Goal: Task Accomplishment & Management: Use online tool/utility

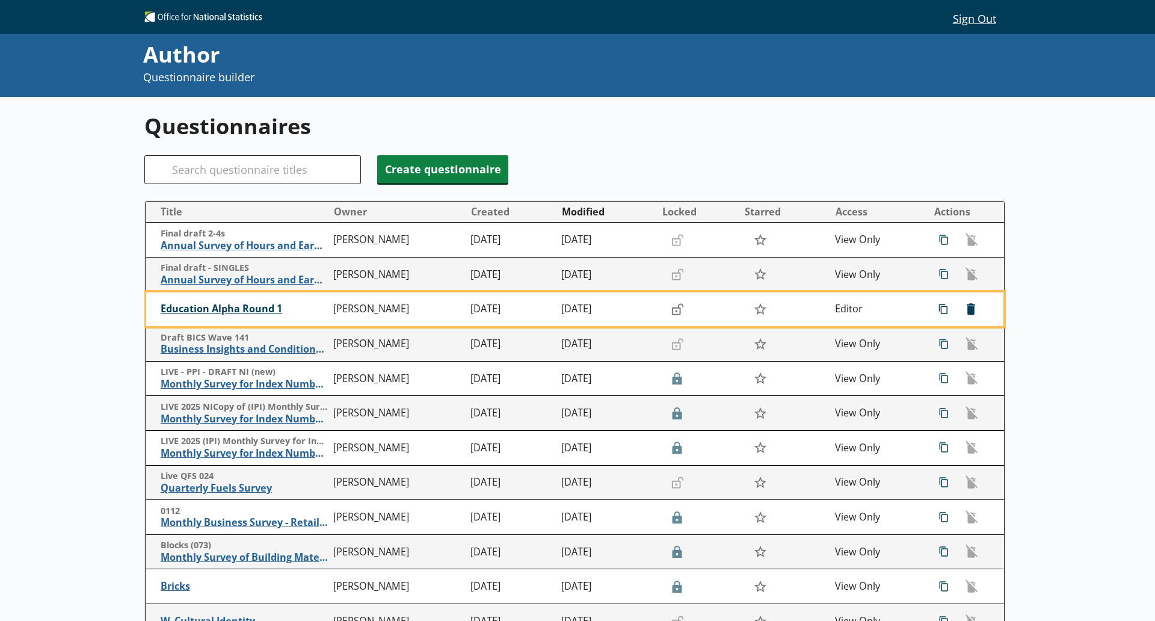
click at [268, 310] on span "Education Alpha Round 1" at bounding box center [244, 308] width 167 height 13
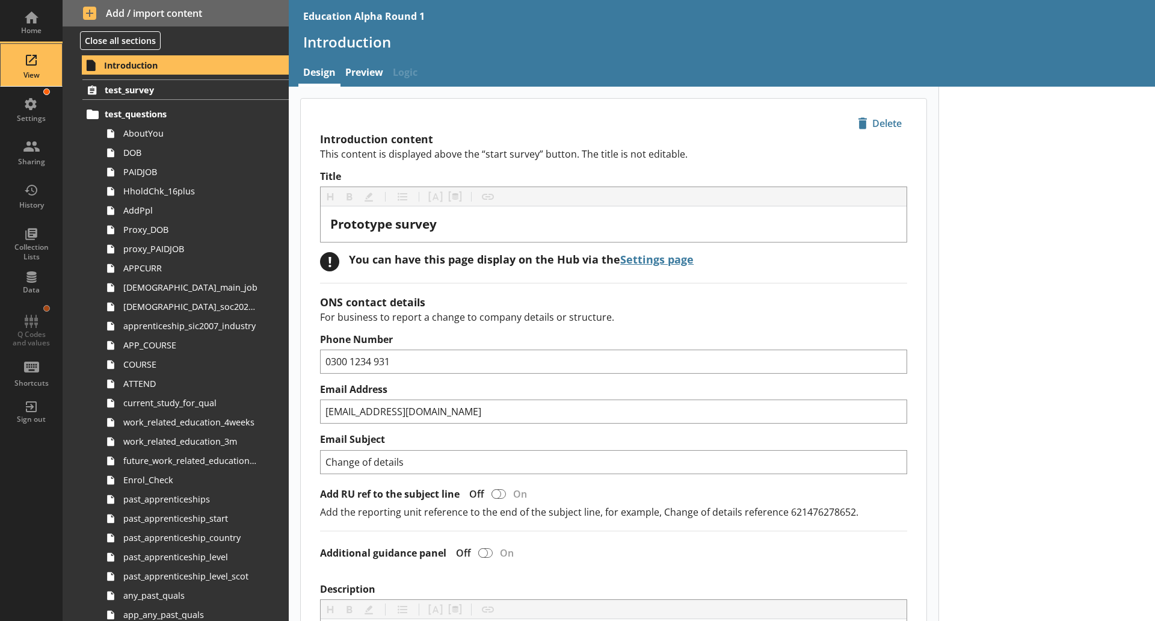
click at [29, 64] on div "View" at bounding box center [31, 65] width 42 height 42
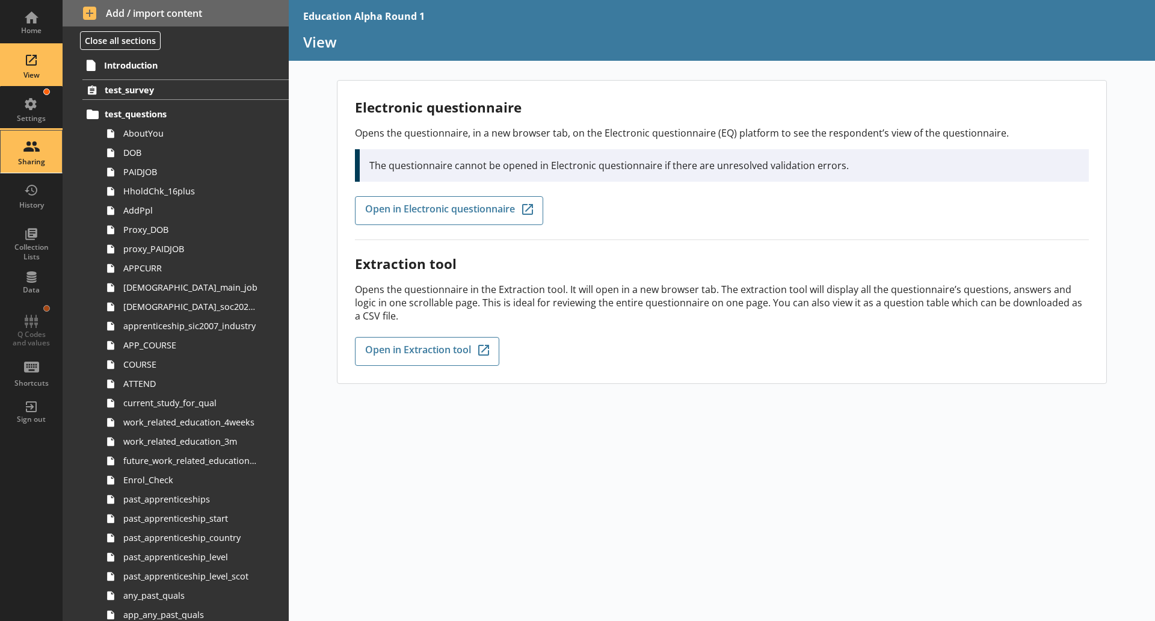
click at [40, 137] on div "Sharing" at bounding box center [31, 151] width 42 height 42
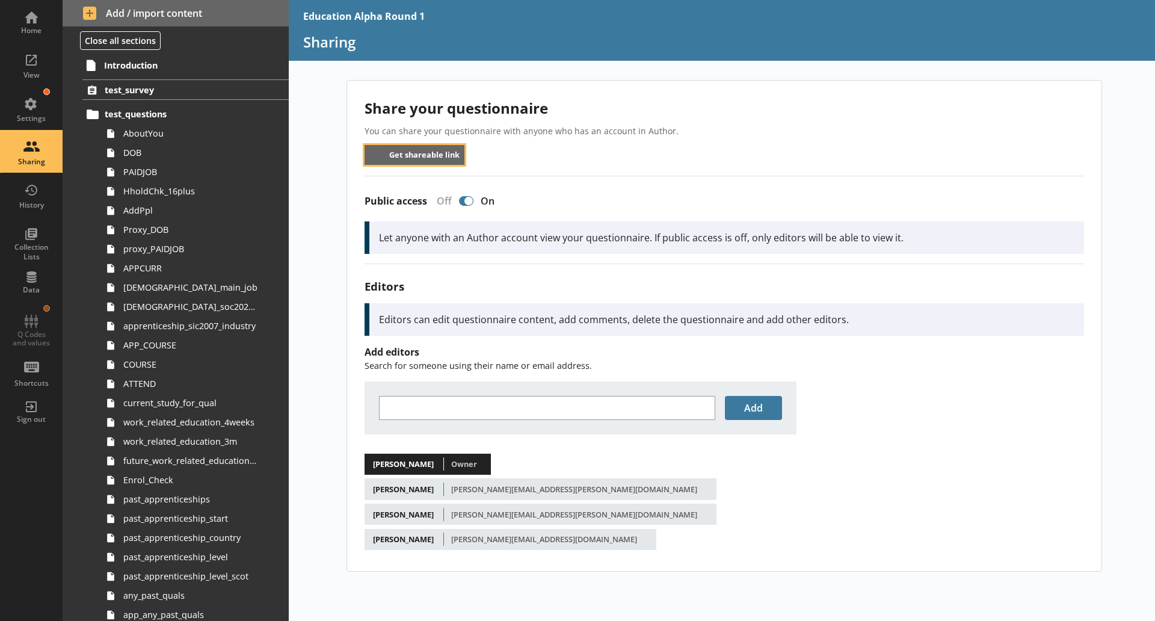
click at [416, 154] on button "Get shareable link" at bounding box center [414, 155] width 100 height 20
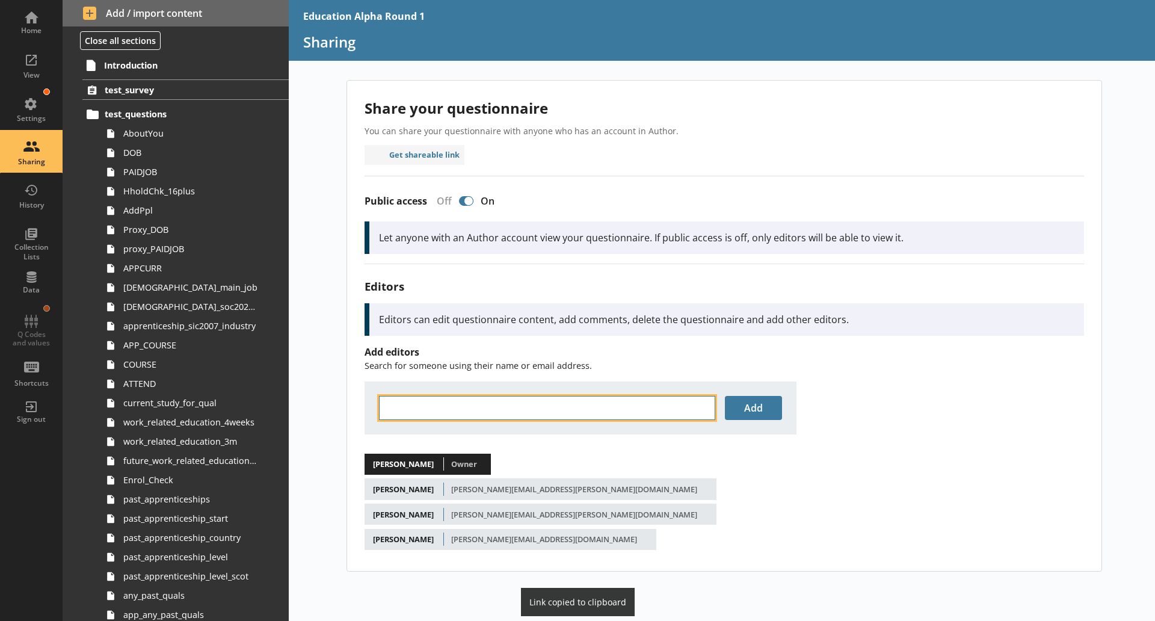
click at [450, 403] on input "text" at bounding box center [547, 408] width 336 height 24
click at [559, 400] on input "nilopher" at bounding box center [547, 408] width 336 height 24
drag, startPoint x: 551, startPoint y: 402, endPoint x: 371, endPoint y: 379, distance: 181.2
click at [371, 379] on div "Add editors Search for someone using their name or email address. nilopher Add …" at bounding box center [723, 447] width 719 height 204
type input "n"
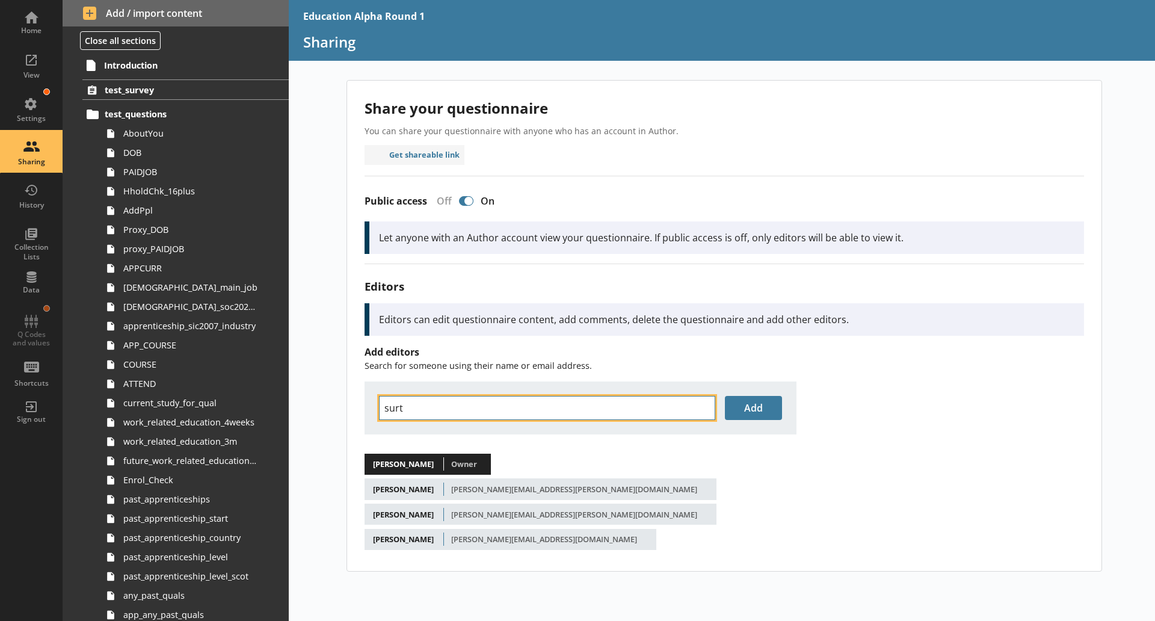
type input "[PERSON_NAME]"
drag, startPoint x: 560, startPoint y: 402, endPoint x: 357, endPoint y: 364, distance: 207.4
click at [357, 364] on div "Share your questionnaire You can share your questionnaire with anyone who has a…" at bounding box center [724, 326] width 754 height 490
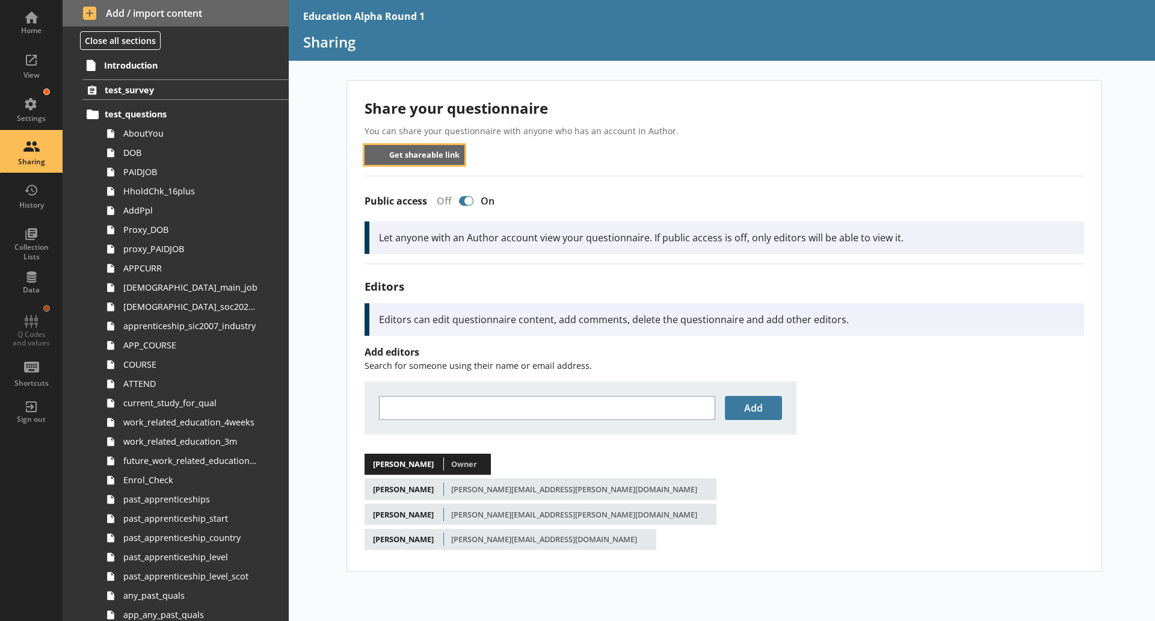
click at [429, 146] on button "Get shareable link" at bounding box center [414, 155] width 100 height 20
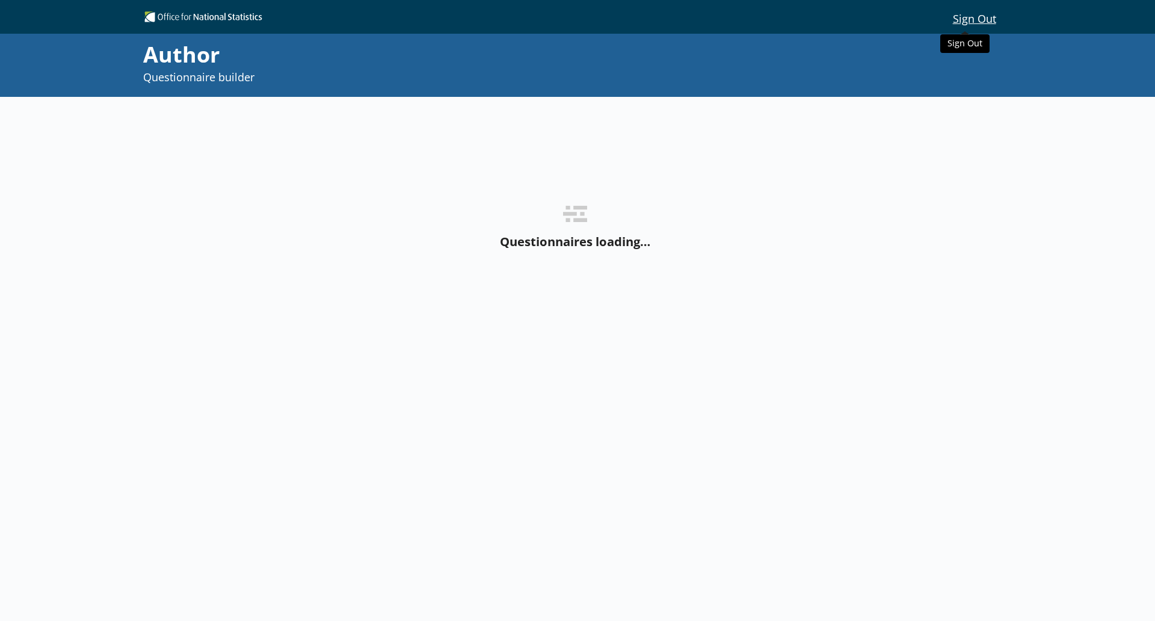
click at [959, 22] on button "Sign Out" at bounding box center [974, 18] width 62 height 20
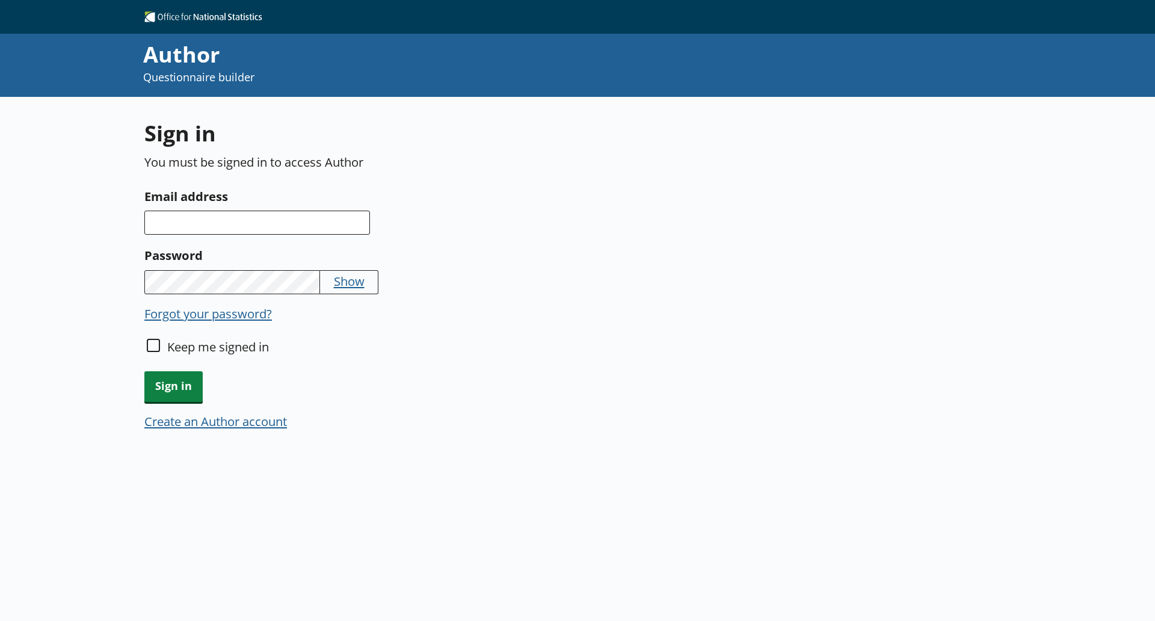
click at [209, 424] on button "Create an Author account" at bounding box center [215, 420] width 143 height 17
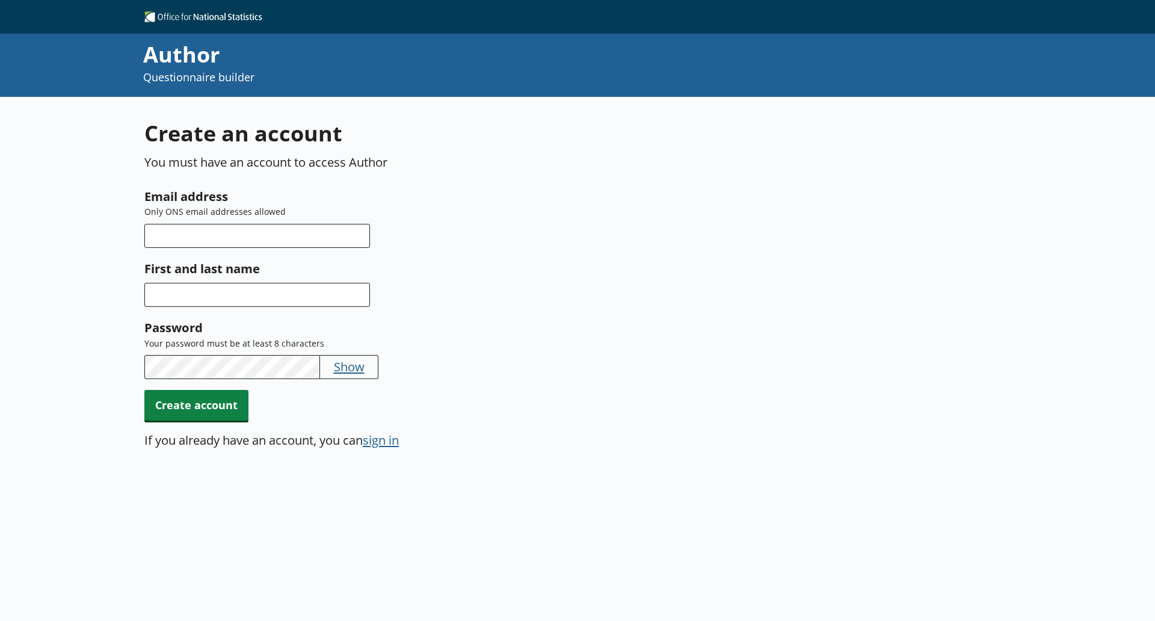
click at [690, 286] on div "First and last name" at bounding box center [428, 283] width 568 height 49
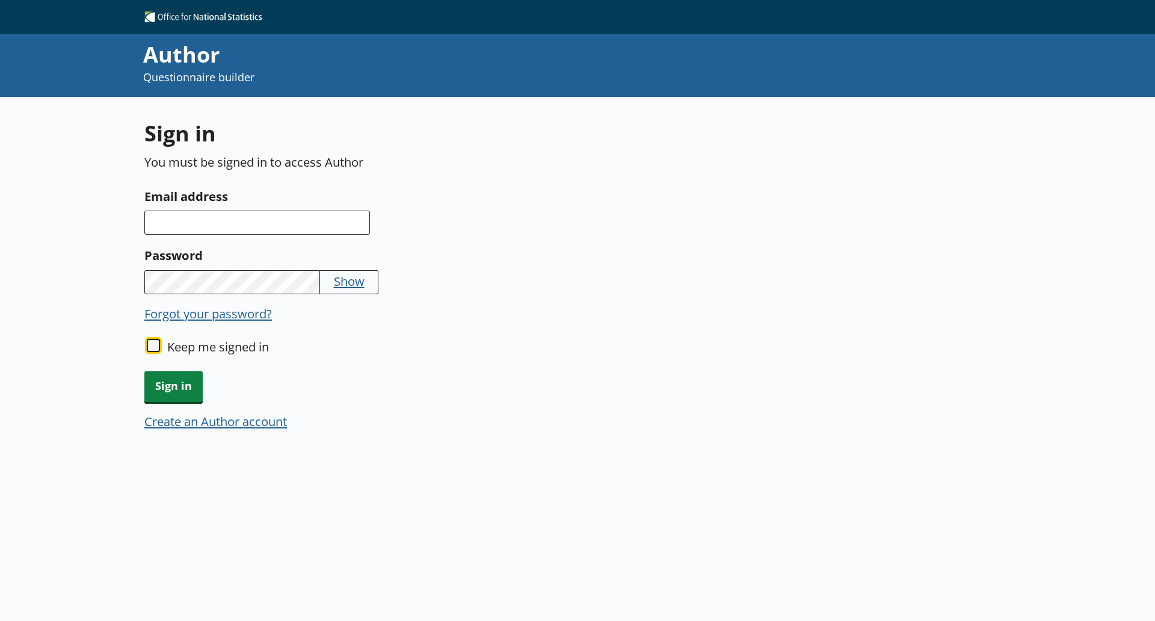
click at [158, 348] on input "Keep me signed in" at bounding box center [153, 345] width 13 height 13
checkbox input "true"
click at [177, 226] on input "Email address" at bounding box center [256, 222] width 225 height 24
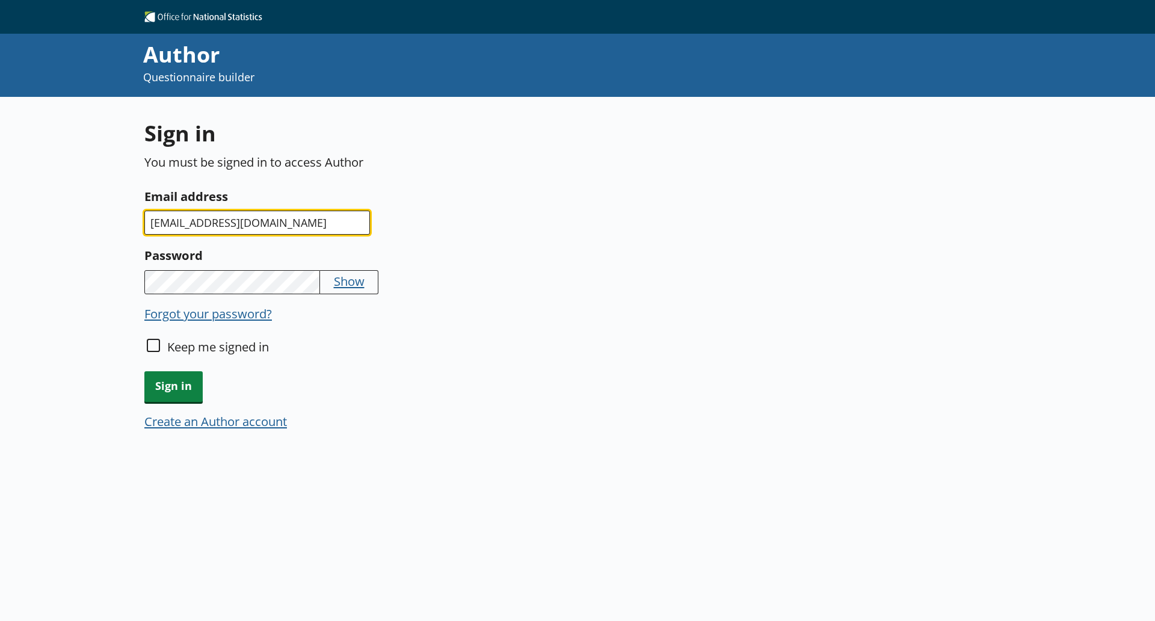
type input "[EMAIL_ADDRESS][DOMAIN_NAME]"
click at [335, 277] on button "Show" at bounding box center [349, 280] width 31 height 17
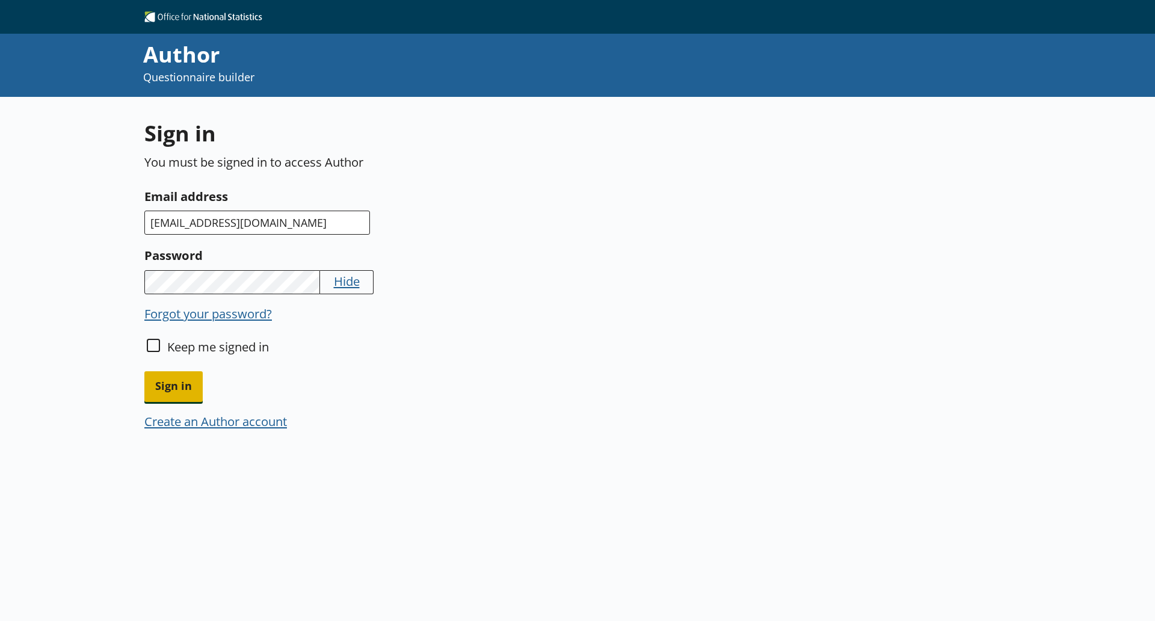
click at [185, 374] on span "Sign in" at bounding box center [173, 386] width 58 height 31
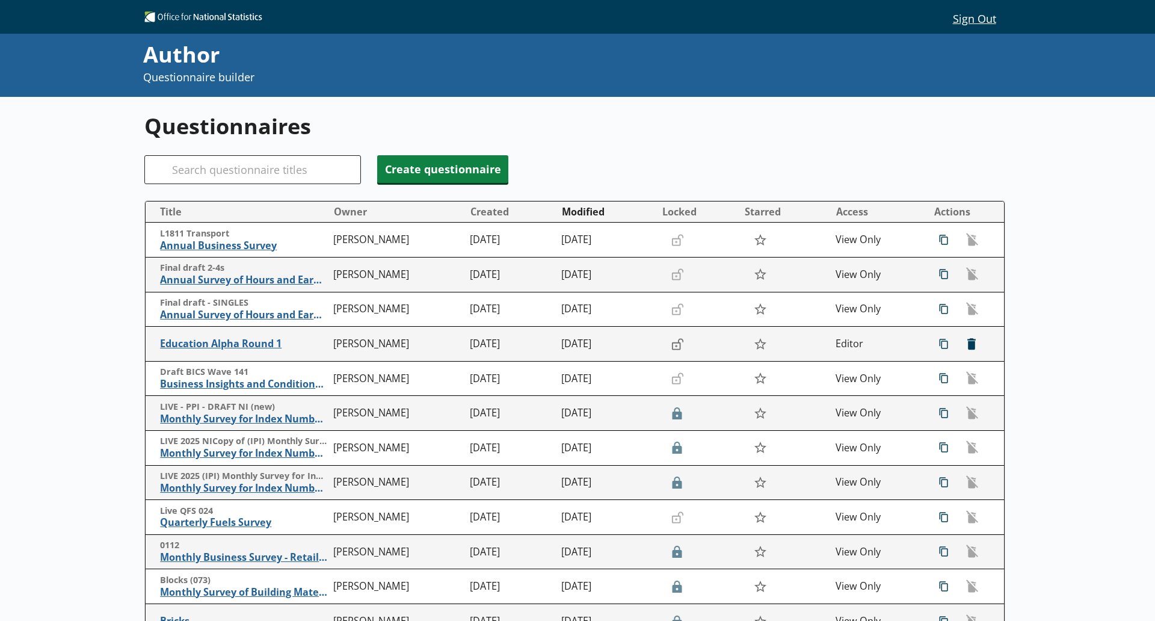
click at [1127, 516] on div "Questionnaires Search Create questionnaire Title Owner Created Modified Locked …" at bounding box center [577, 433] width 1155 height 672
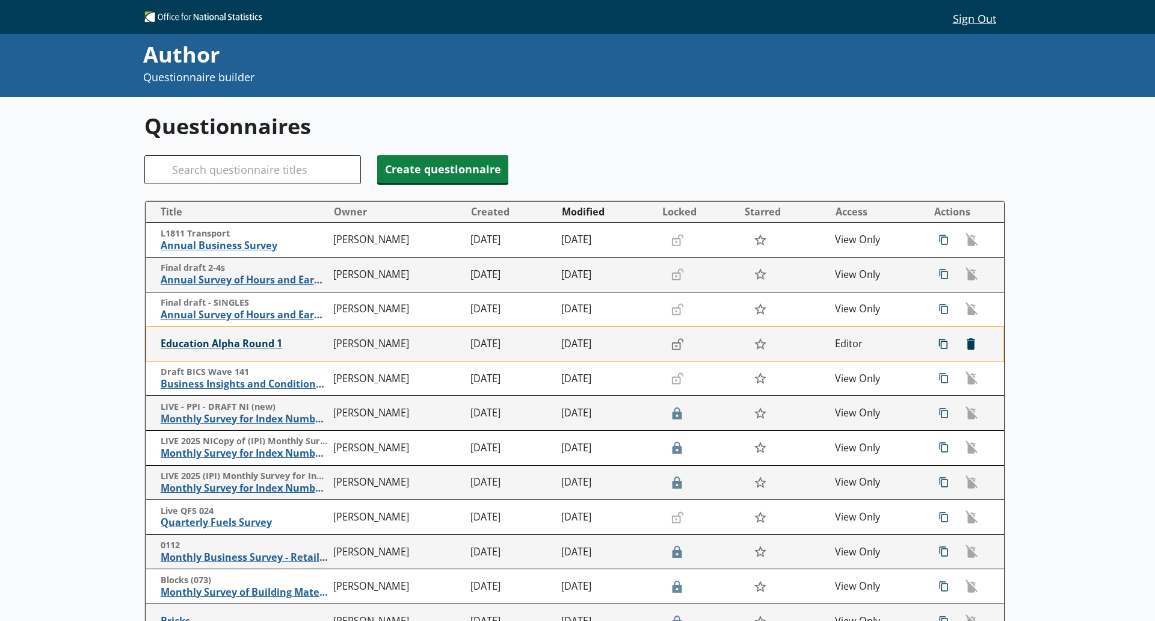
click at [221, 340] on span "Education Alpha Round 1" at bounding box center [244, 343] width 167 height 13
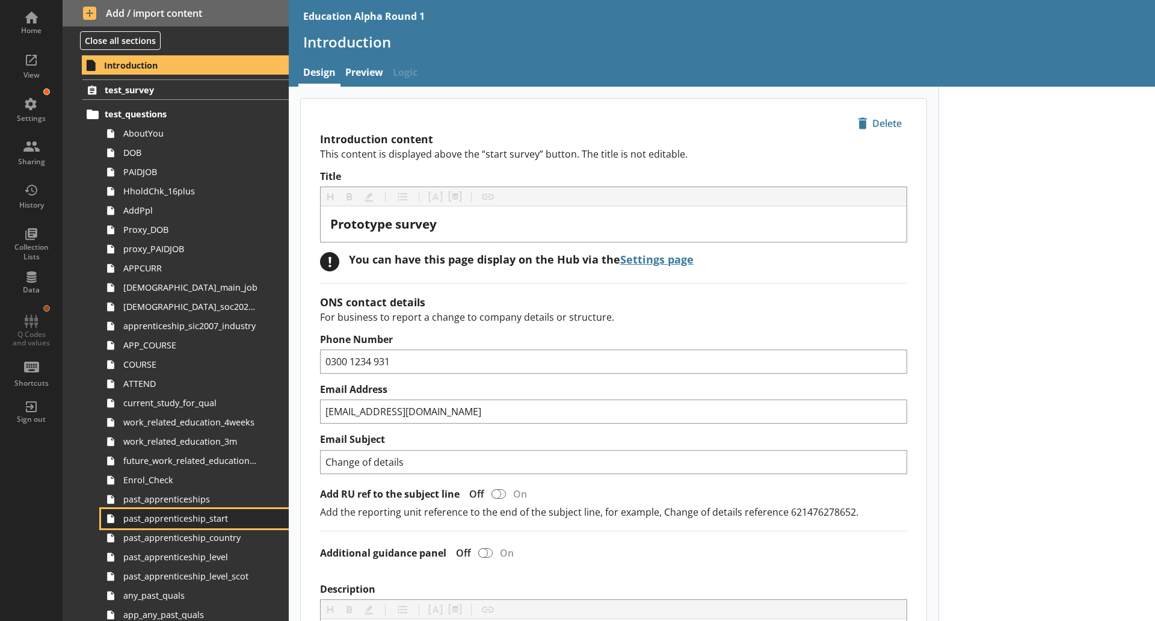
click at [207, 526] on link "past_apprenticeship_start" at bounding box center [195, 518] width 188 height 19
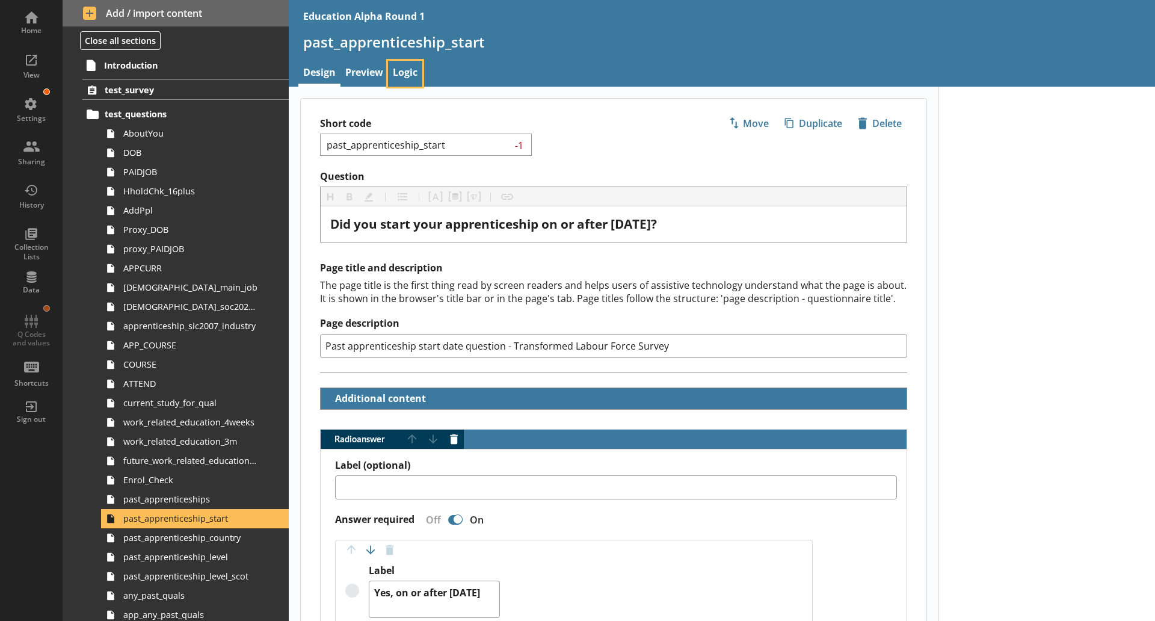
click at [407, 76] on link "Logic" at bounding box center [405, 74] width 34 height 26
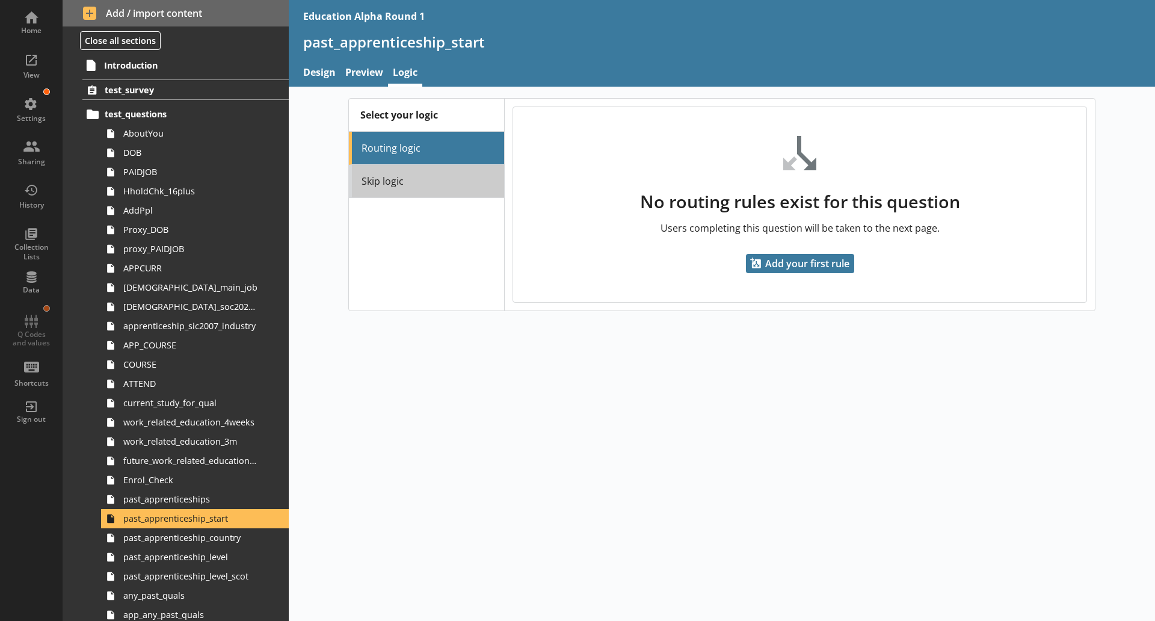
click at [426, 173] on link "Skip logic" at bounding box center [426, 181] width 155 height 33
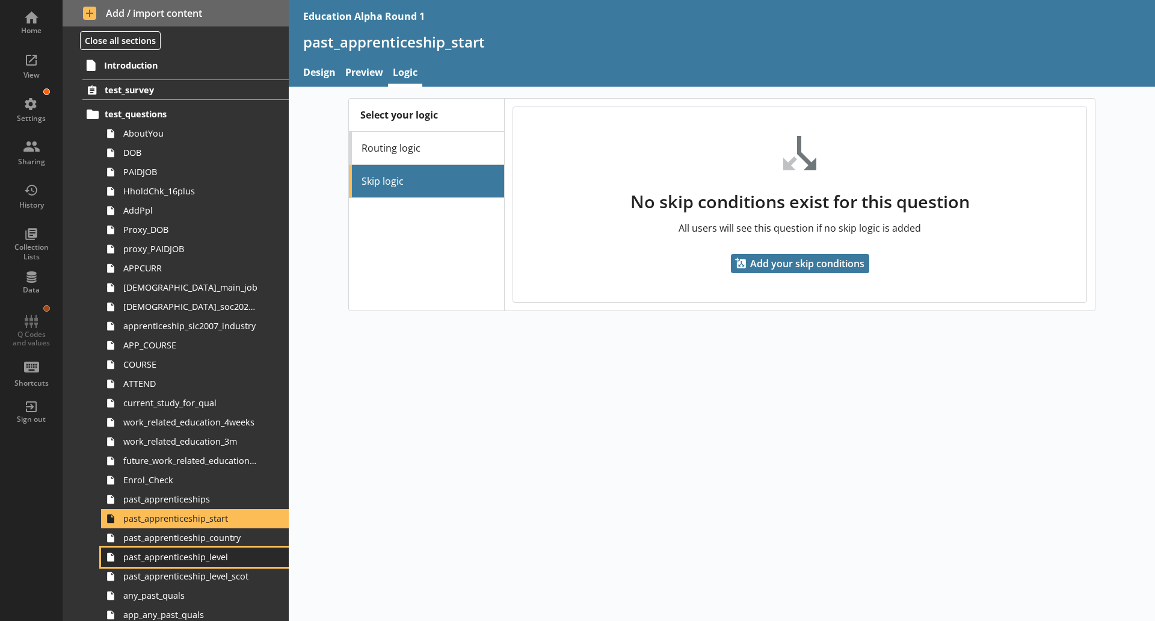
click at [244, 560] on span "past_apprenticeship_level" at bounding box center [190, 556] width 134 height 11
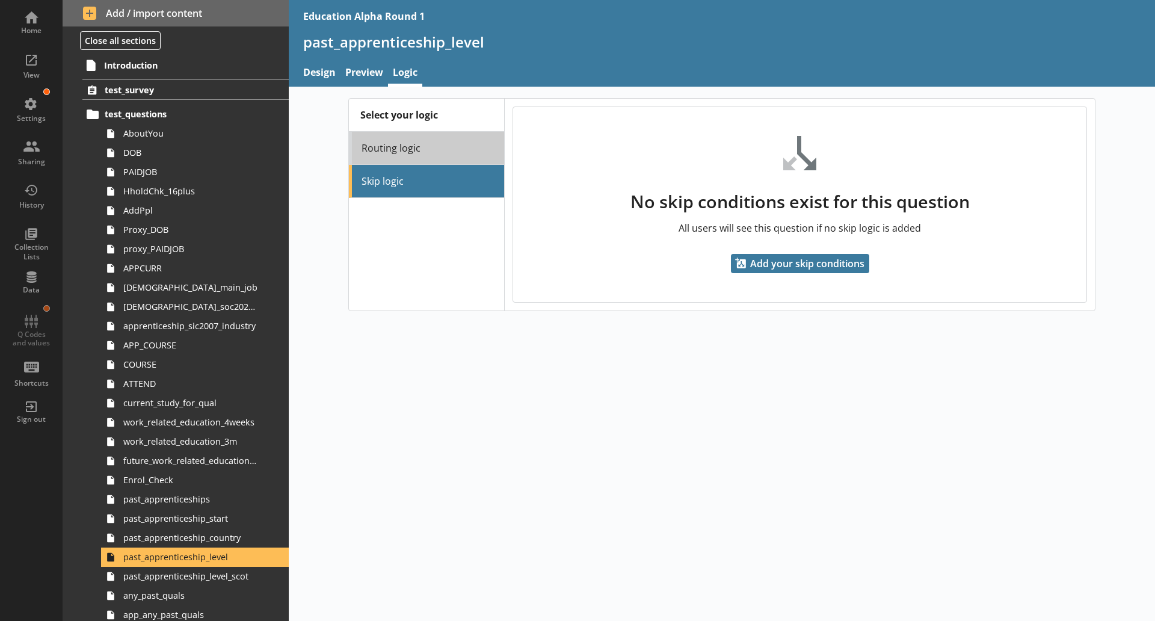
click at [405, 159] on link "Routing logic" at bounding box center [426, 148] width 155 height 33
